Goal: Find specific fact

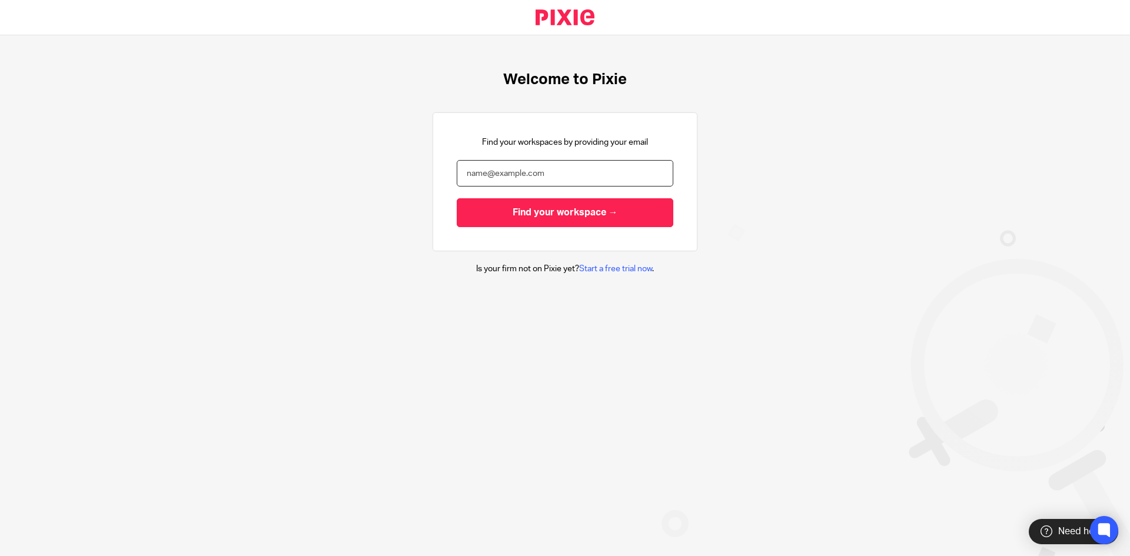
click at [490, 177] on input "email" at bounding box center [565, 173] width 217 height 26
type input "[PERSON_NAME][EMAIL_ADDRESS][DOMAIN_NAME]"
click at [457, 198] on input "Find your workspace →" at bounding box center [565, 212] width 217 height 29
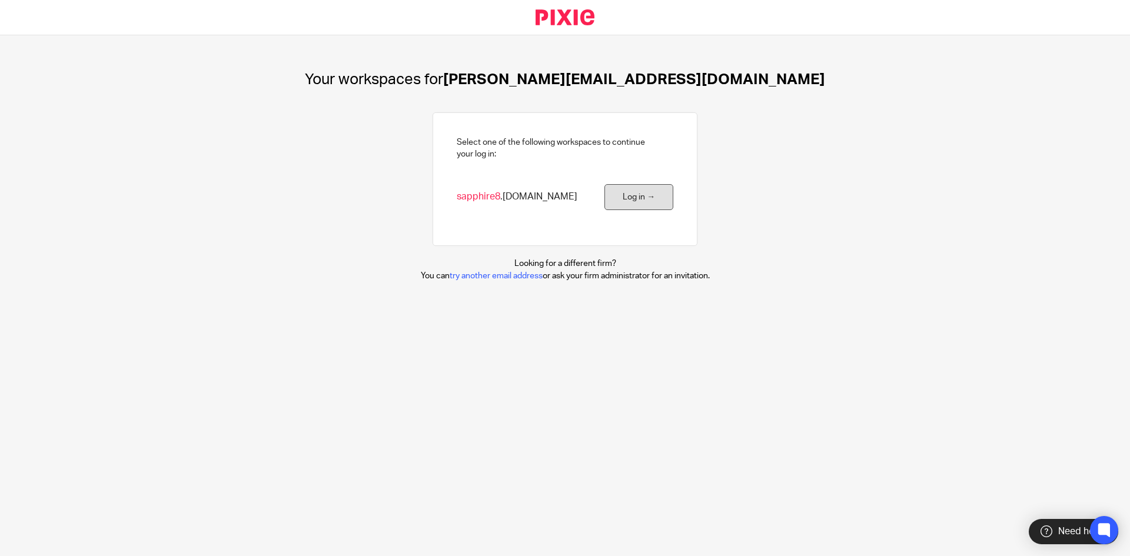
click at [653, 188] on link "Log in →" at bounding box center [639, 197] width 69 height 26
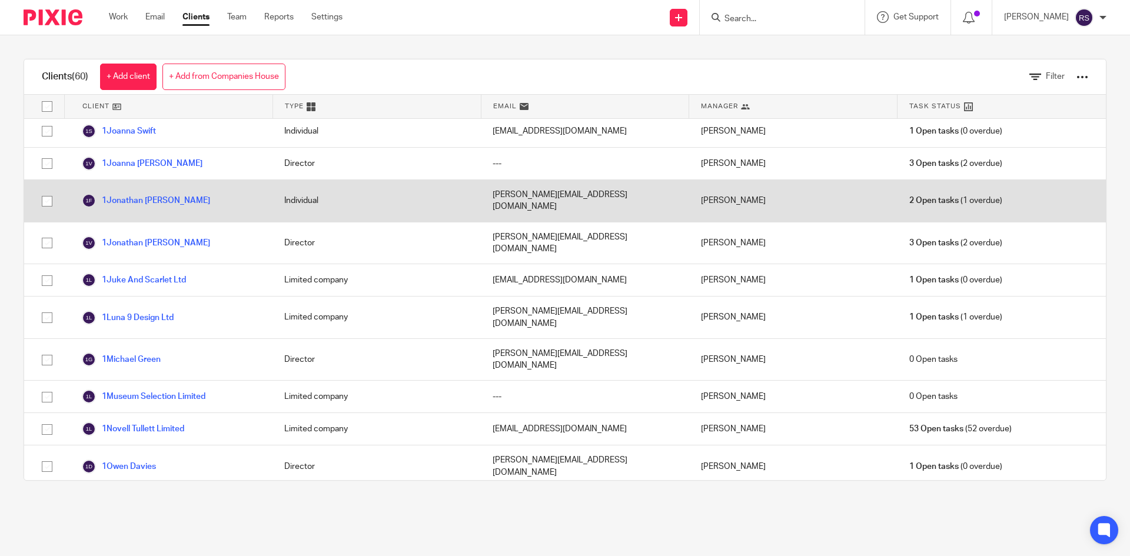
scroll to position [1168, 0]
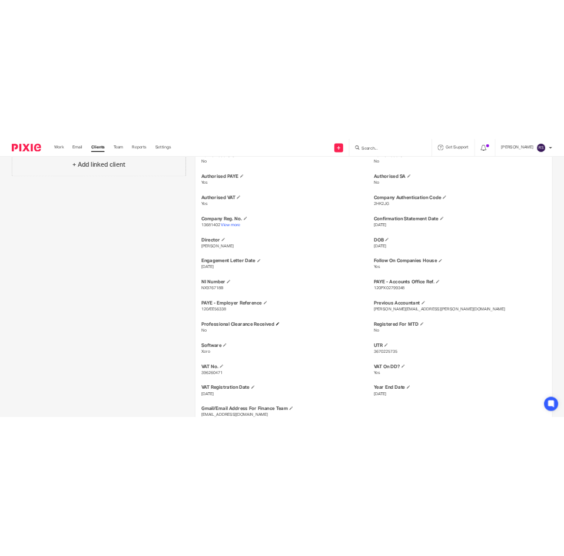
scroll to position [320, 0]
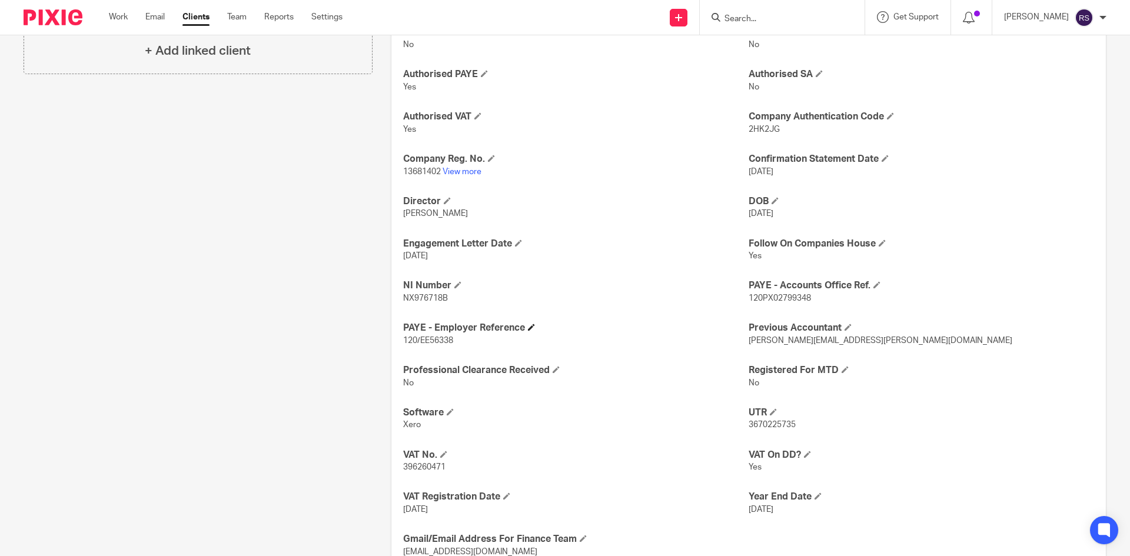
click at [476, 330] on h4 "PAYE - Employer Reference" at bounding box center [576, 328] width 346 height 12
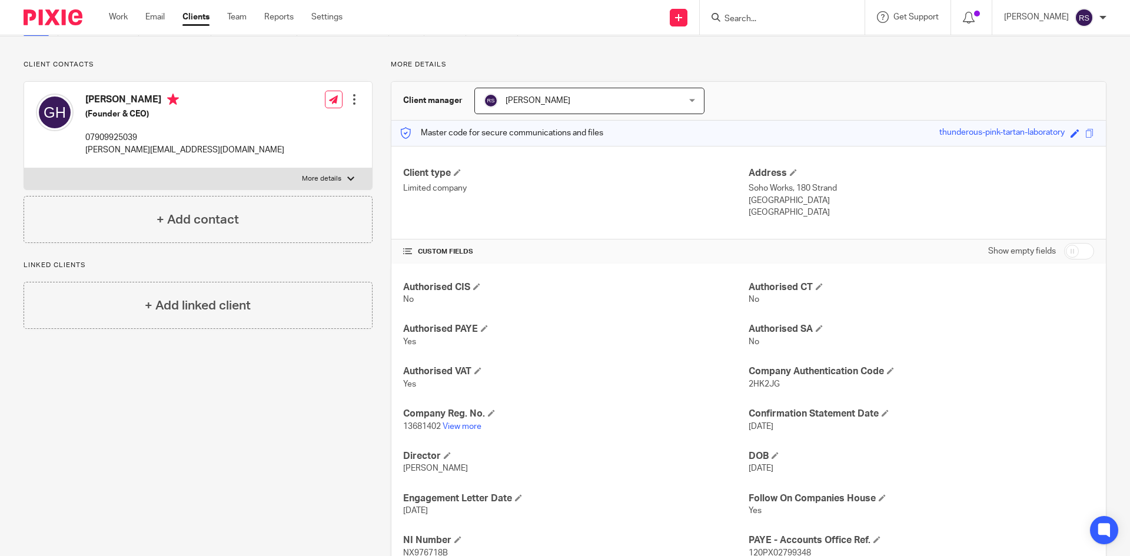
scroll to position [65, 0]
click at [855, 217] on p "[GEOGRAPHIC_DATA]" at bounding box center [922, 213] width 346 height 12
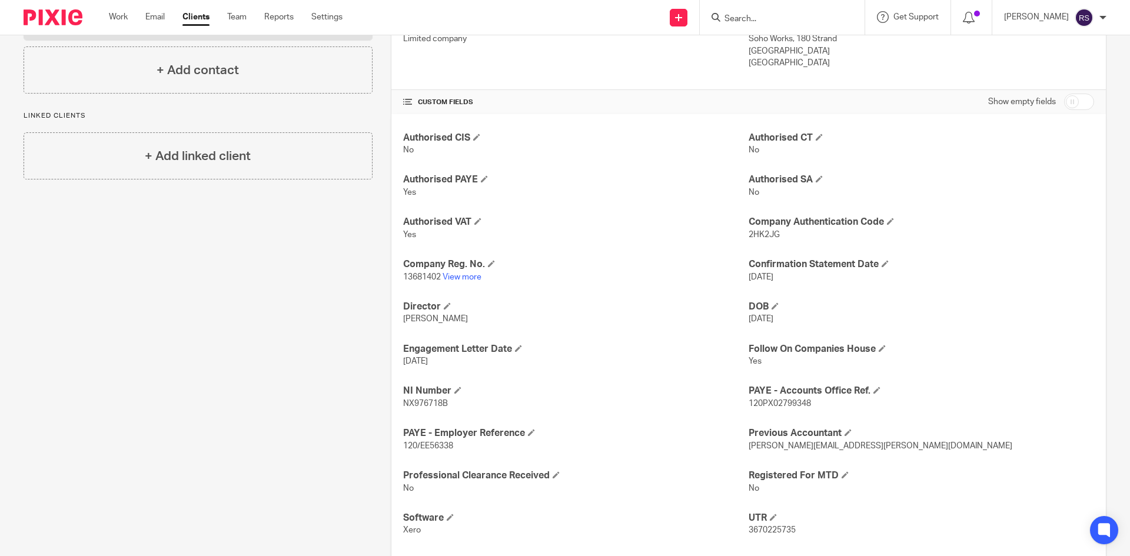
scroll to position [215, 0]
click at [809, 405] on p "120PX02799348" at bounding box center [922, 403] width 346 height 12
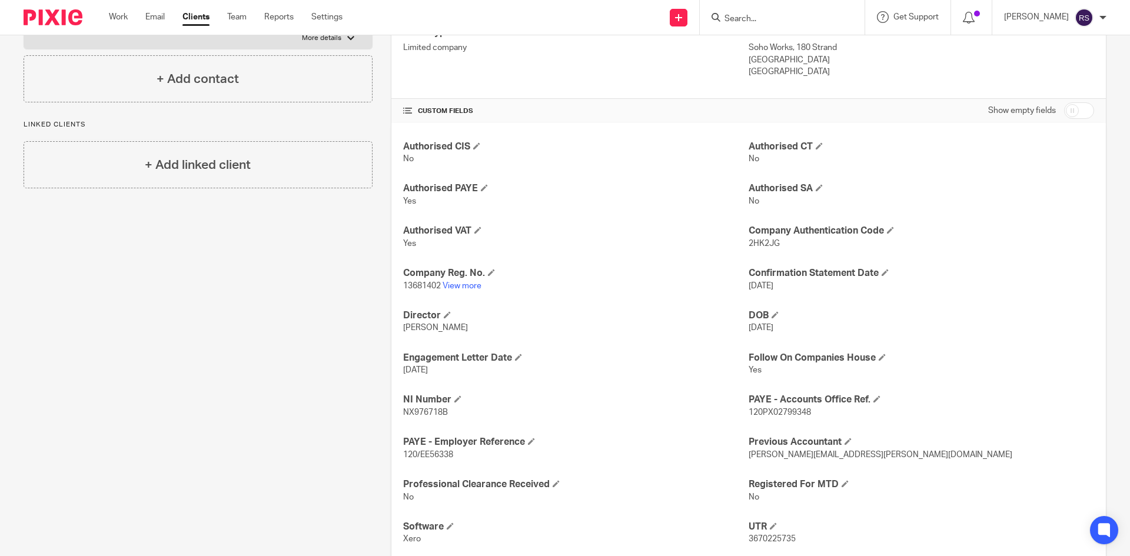
scroll to position [203, 0]
